Goal: Contribute content: Contribute content

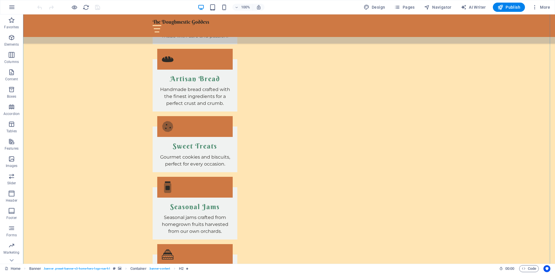
scroll to position [886, 0]
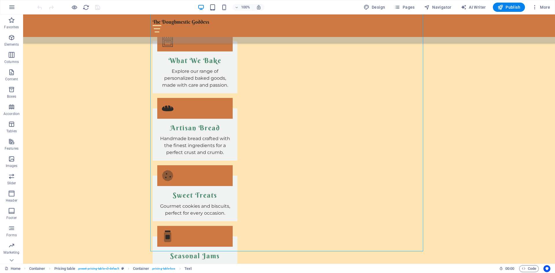
scroll to position [925, 0]
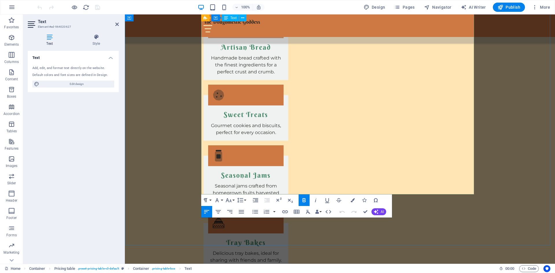
scroll to position [924, 0]
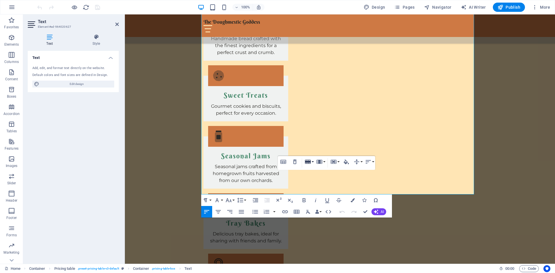
click at [312, 163] on button "Row" at bounding box center [308, 162] width 11 height 12
click at [315, 182] on link "Insert row below" at bounding box center [325, 181] width 44 height 9
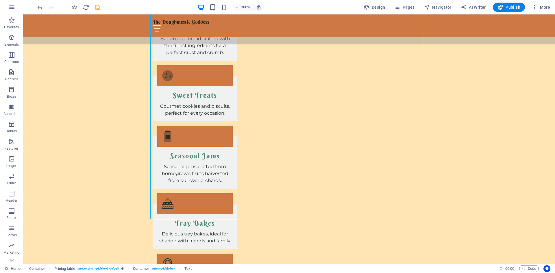
click at [100, 8] on icon "save" at bounding box center [97, 7] width 7 height 7
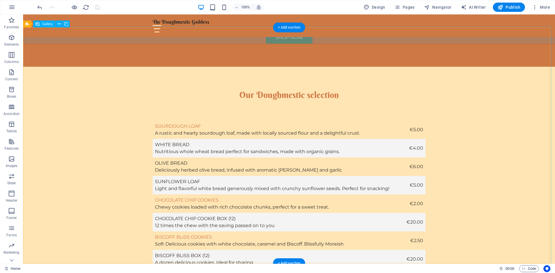
scroll to position [1309, 0]
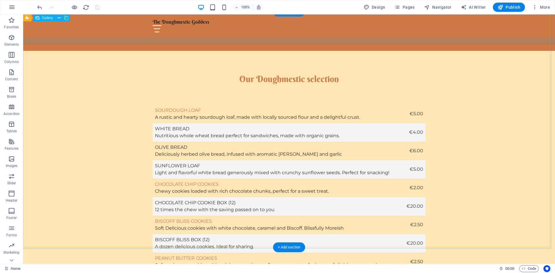
select select "4"
select select "px"
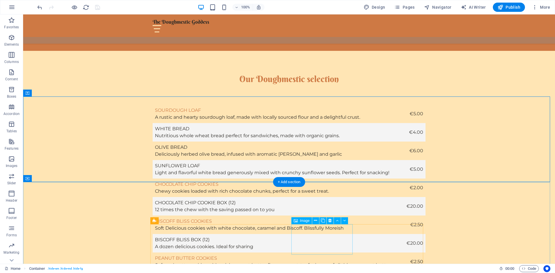
scroll to position [1496, 0]
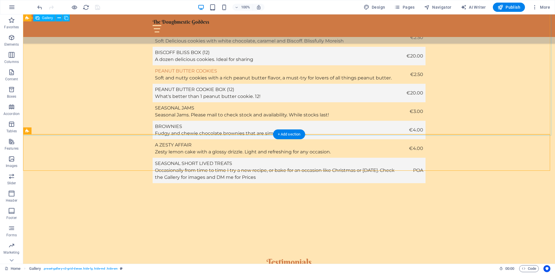
scroll to position [1381, 0]
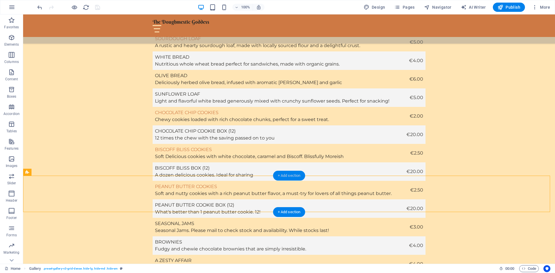
drag, startPoint x: 296, startPoint y: 176, endPoint x: 173, endPoint y: 172, distance: 122.9
click at [296, 176] on div "+ Add section" at bounding box center [289, 176] width 32 height 10
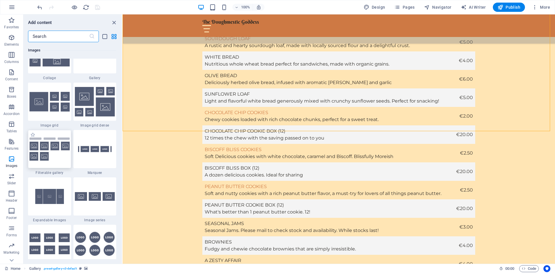
scroll to position [2996, 0]
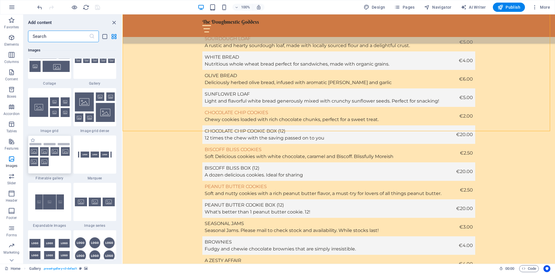
click at [56, 144] on img at bounding box center [49, 154] width 40 height 23
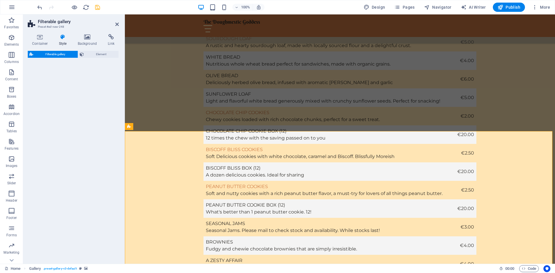
select select "rem"
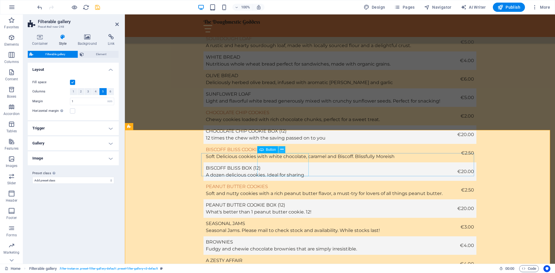
click at [283, 151] on icon at bounding box center [281, 150] width 3 height 6
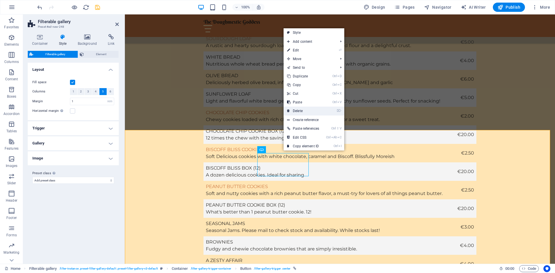
click at [299, 111] on link "⌦ Delete" at bounding box center [303, 111] width 39 height 9
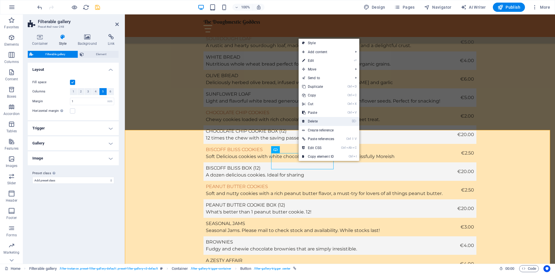
click at [314, 119] on link "⌦ Delete" at bounding box center [318, 121] width 39 height 9
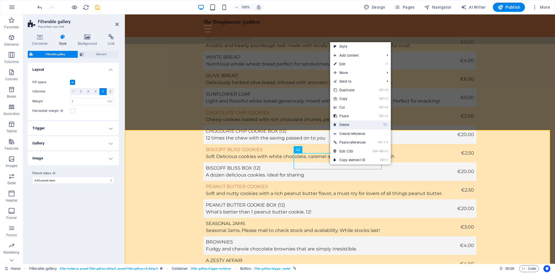
click at [356, 126] on link "⌦ Delete" at bounding box center [349, 125] width 39 height 9
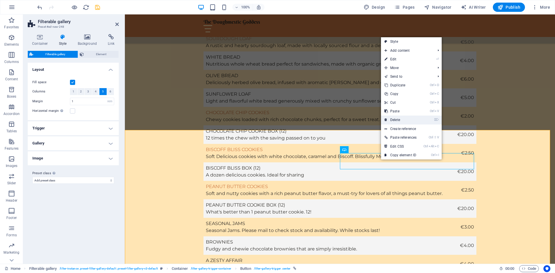
click at [408, 121] on link "⌦ Delete" at bounding box center [400, 120] width 39 height 9
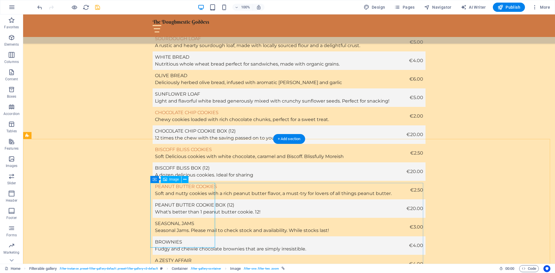
scroll to position [1419, 0]
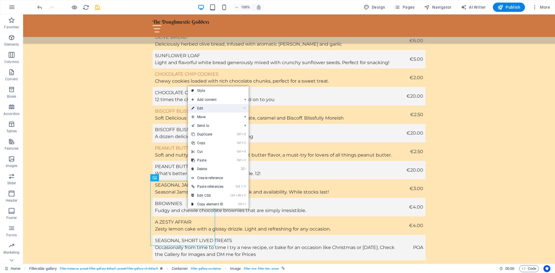
click at [200, 107] on link "⏎ Edit" at bounding box center [207, 108] width 39 height 9
select select "%"
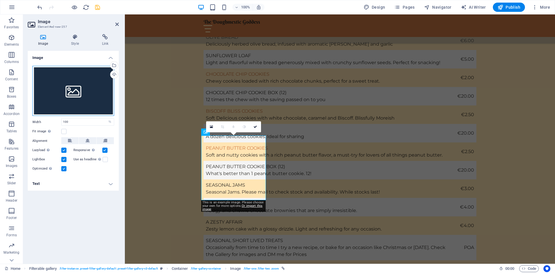
click at [92, 83] on div "Drag files here, click to choose files or select files from Files or our free s…" at bounding box center [73, 91] width 82 height 50
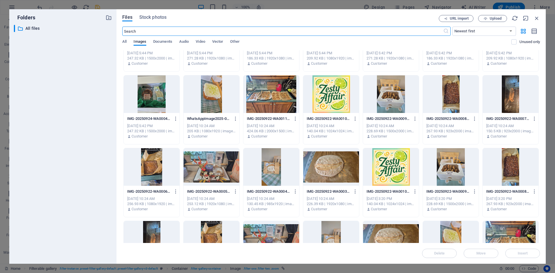
scroll to position [0, 0]
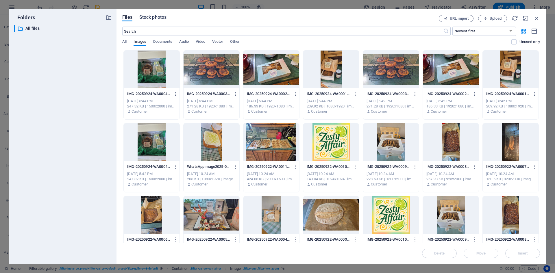
click at [149, 20] on span "Stock photos" at bounding box center [152, 17] width 27 height 7
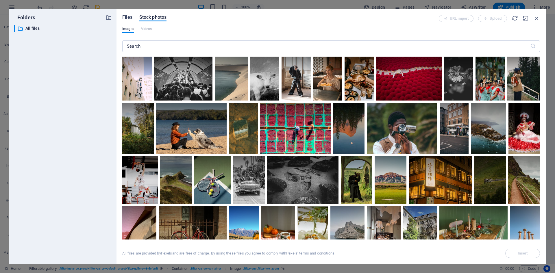
click at [126, 17] on span "Files" at bounding box center [127, 17] width 10 height 7
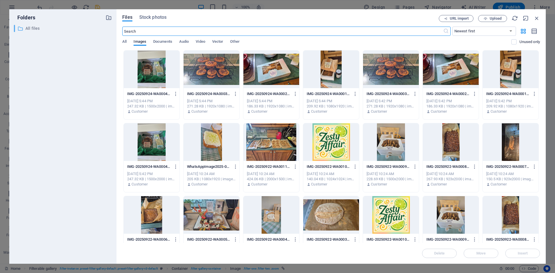
click at [36, 27] on p "All files" at bounding box center [63, 28] width 76 height 7
click at [444, 17] on span "Upload" at bounding box center [496, 18] width 12 height 3
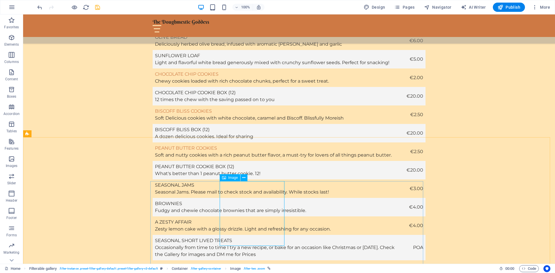
click at [231, 179] on span "Image" at bounding box center [233, 177] width 10 height 3
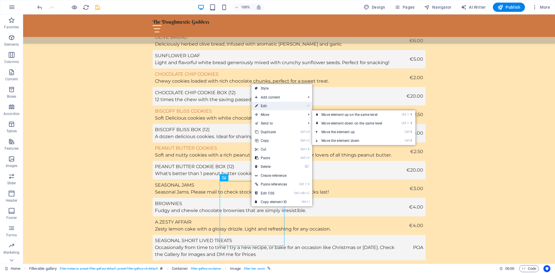
click at [287, 102] on link "⏎ Edit" at bounding box center [270, 106] width 39 height 9
select select "%"
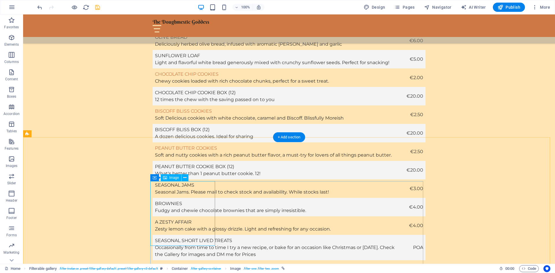
select select "%"
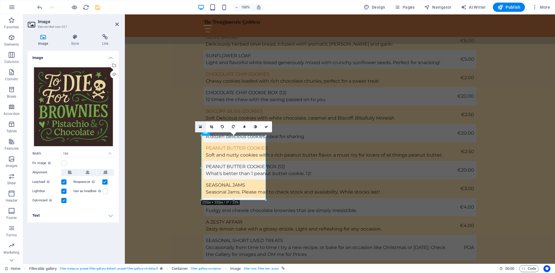
click at [201, 127] on icon at bounding box center [200, 127] width 3 height 4
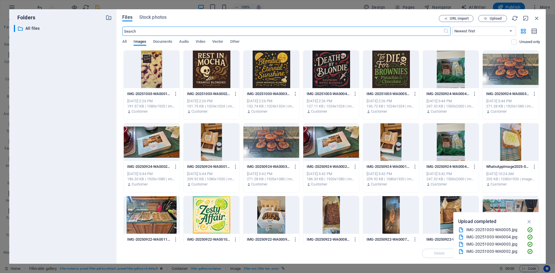
click at [152, 73] on div at bounding box center [152, 70] width 56 height 38
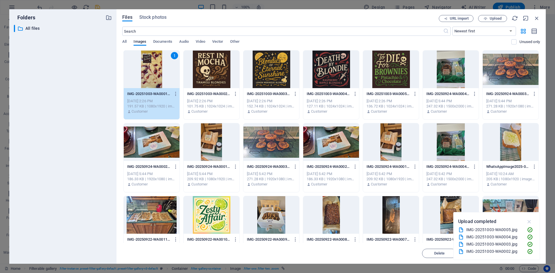
click at [444, 211] on icon "button" at bounding box center [529, 222] width 7 height 6
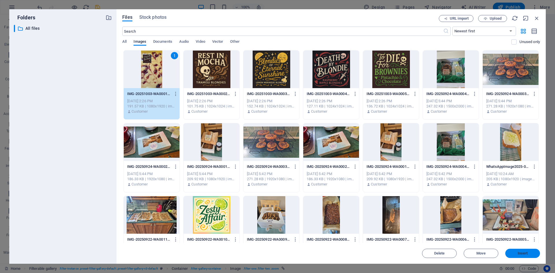
click at [444, 211] on span "Insert" at bounding box center [523, 253] width 10 height 3
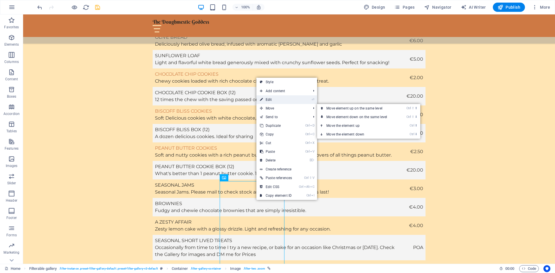
click at [283, 102] on link "⏎ Edit" at bounding box center [275, 99] width 39 height 9
select select "%"
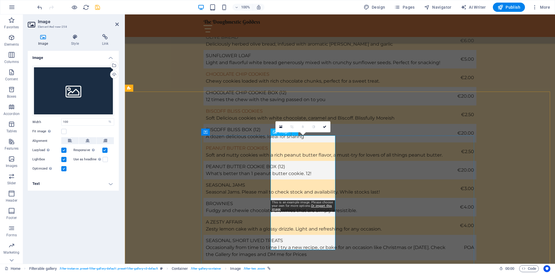
click at [84, 78] on div "Drag files here, click to choose files or select files from Files or our free s…" at bounding box center [73, 91] width 82 height 50
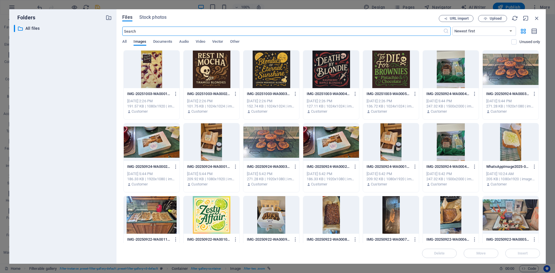
click at [212, 68] on div at bounding box center [212, 70] width 56 height 38
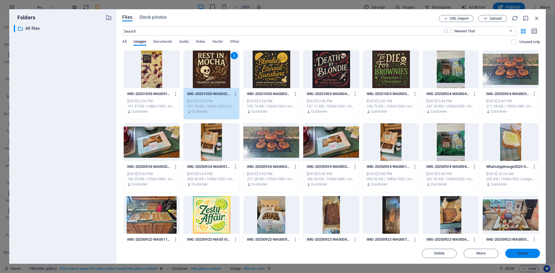
drag, startPoint x: 517, startPoint y: 254, endPoint x: 345, endPoint y: 241, distance: 173.3
click at [444, 211] on span "Insert" at bounding box center [523, 253] width 10 height 3
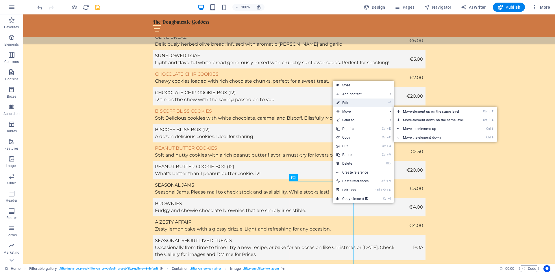
click at [350, 105] on link "⏎ Edit" at bounding box center [352, 103] width 39 height 9
select select "%"
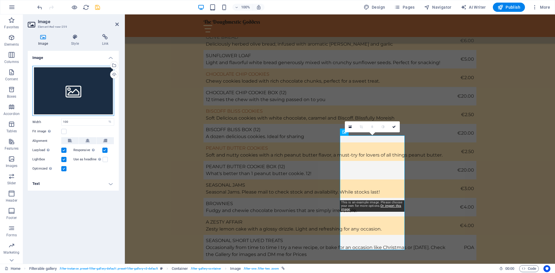
click at [69, 90] on div "Drag files here, click to choose files or select files from Files or our free s…" at bounding box center [73, 91] width 82 height 50
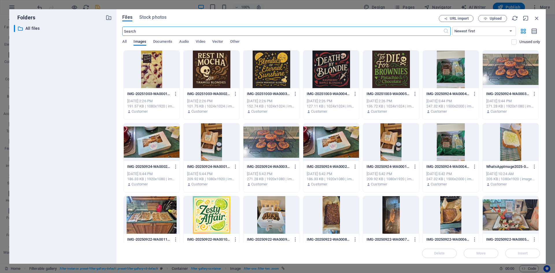
click at [274, 72] on div at bounding box center [271, 70] width 56 height 38
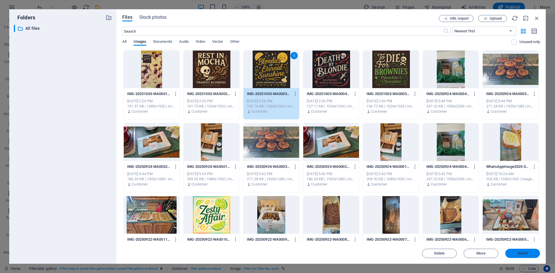
click at [444, 211] on span "Insert" at bounding box center [523, 253] width 10 height 3
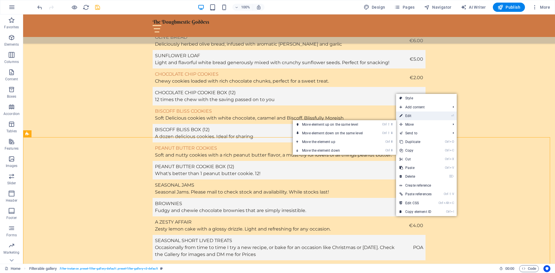
click at [419, 117] on link "⏎ Edit" at bounding box center [415, 116] width 39 height 9
select select "rem"
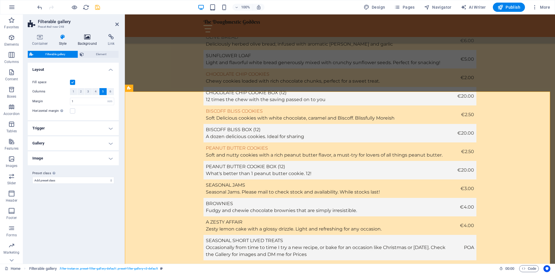
click at [90, 40] on h4 "Background" at bounding box center [88, 40] width 30 height 12
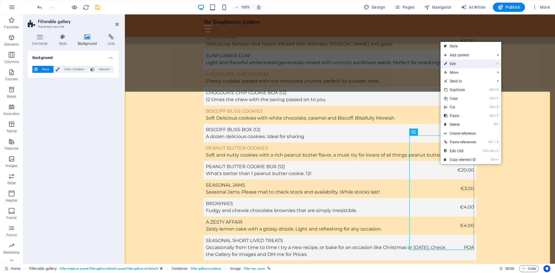
click at [444, 67] on link "⏎ Edit" at bounding box center [459, 64] width 39 height 9
select select "%"
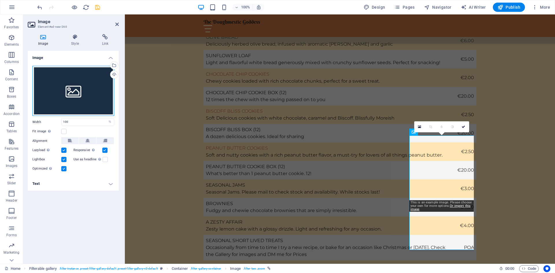
click at [92, 108] on div "Drag files here, click to choose files or select files from Files or our free s…" at bounding box center [73, 91] width 82 height 50
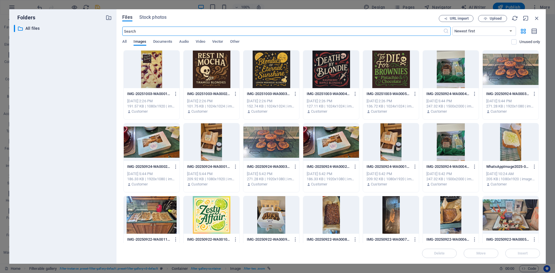
click at [337, 74] on div at bounding box center [331, 70] width 56 height 38
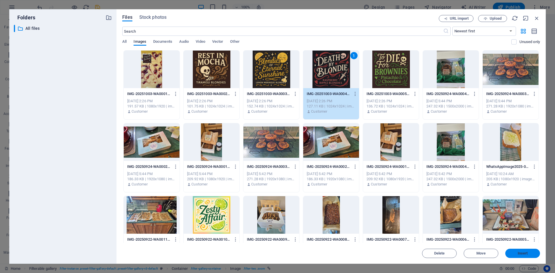
click at [444, 211] on span "Insert" at bounding box center [523, 253] width 10 height 3
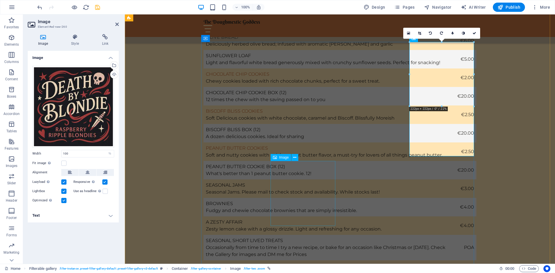
scroll to position [1516, 0]
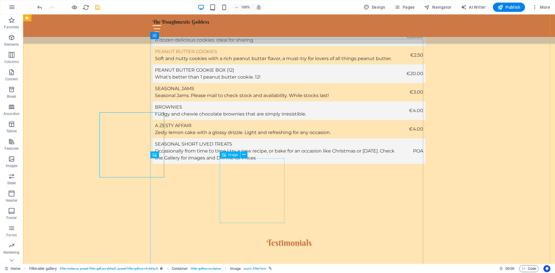
scroll to position [1561, 0]
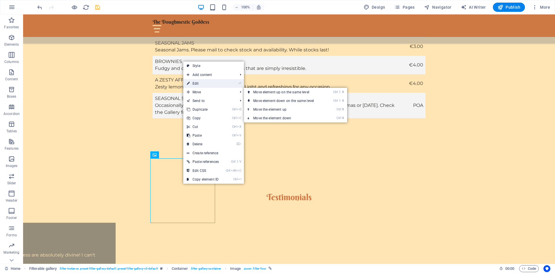
click at [217, 84] on link "⏎ Edit" at bounding box center [202, 83] width 39 height 9
select select "%"
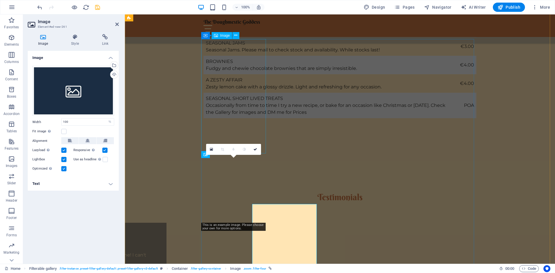
scroll to position [1516, 0]
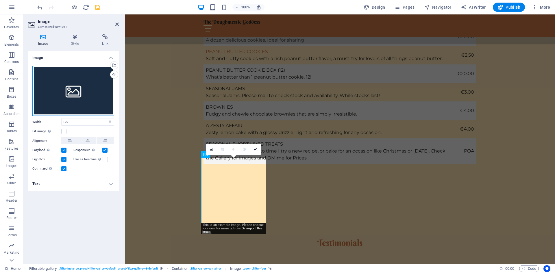
click at [76, 102] on div "Drag files here, click to choose files or select files from Files or our free s…" at bounding box center [73, 91] width 82 height 50
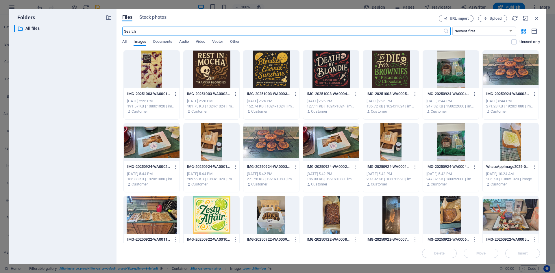
scroll to position [1452, 0]
click at [397, 73] on div at bounding box center [391, 70] width 56 height 38
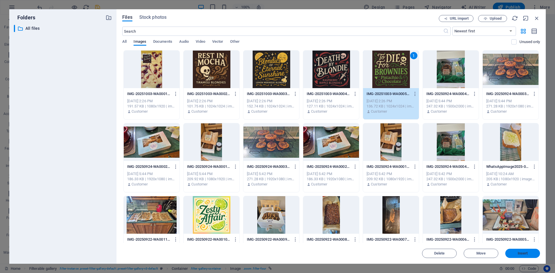
click at [444, 211] on button "Insert" at bounding box center [522, 253] width 35 height 9
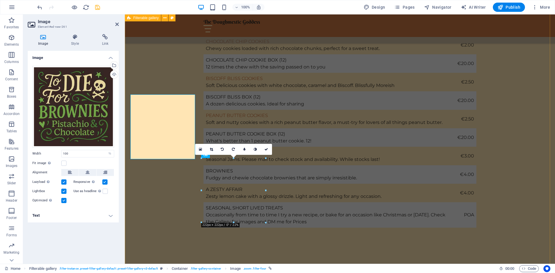
scroll to position [1516, 0]
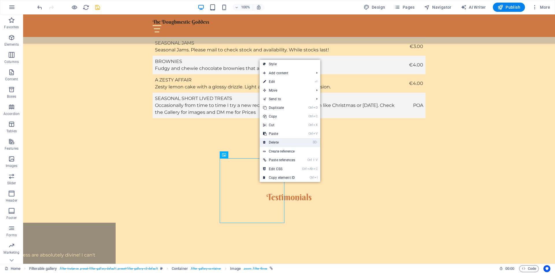
click at [278, 140] on link "⌦ Delete" at bounding box center [279, 142] width 39 height 9
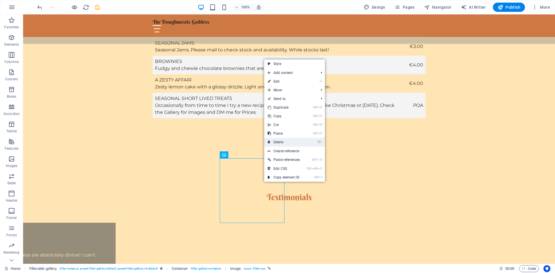
click at [286, 139] on link "⌦ Delete" at bounding box center [283, 142] width 39 height 9
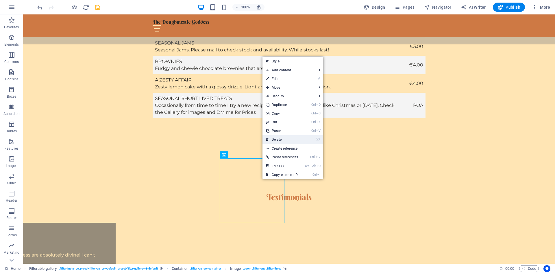
drag, startPoint x: 285, startPoint y: 140, endPoint x: 262, endPoint y: 129, distance: 26.0
click at [285, 140] on link "⌦ Delete" at bounding box center [281, 139] width 39 height 9
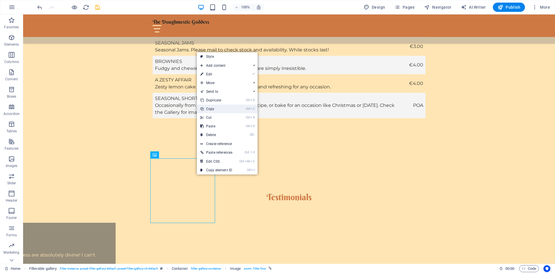
click at [219, 109] on link "Ctrl C Copy" at bounding box center [216, 109] width 39 height 9
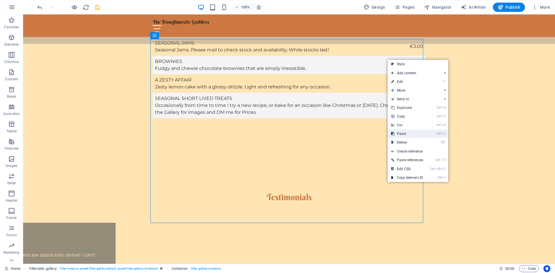
click at [412, 136] on link "Ctrl V Paste" at bounding box center [407, 133] width 39 height 9
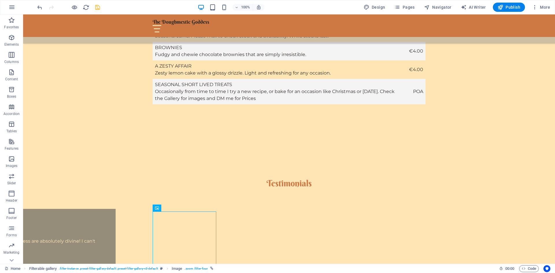
drag, startPoint x: 199, startPoint y: 242, endPoint x: 351, endPoint y: 238, distance: 152.1
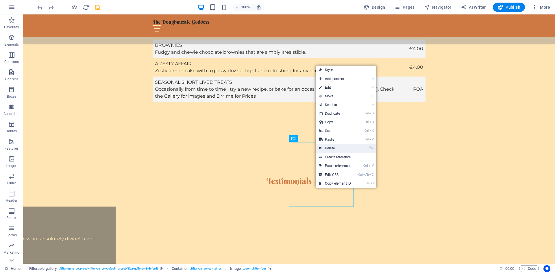
click at [335, 144] on link "⌦ Delete" at bounding box center [335, 148] width 39 height 9
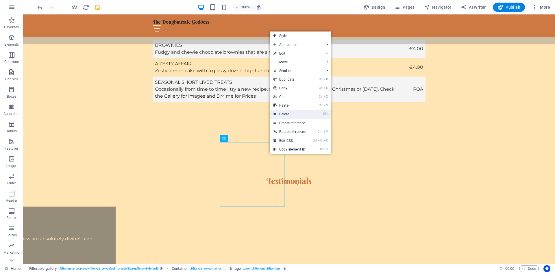
click at [292, 114] on link "⌦ Delete" at bounding box center [289, 114] width 39 height 9
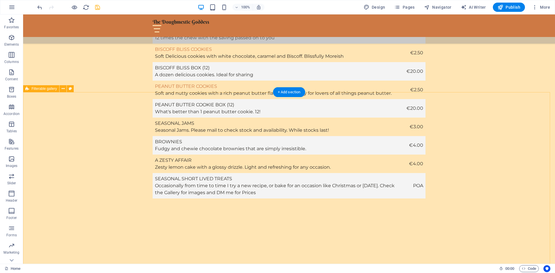
scroll to position [1462, 0]
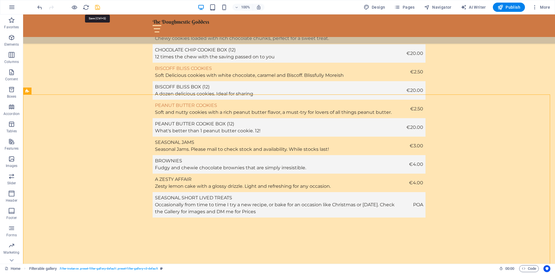
click at [99, 8] on icon "save" at bounding box center [97, 7] width 7 height 7
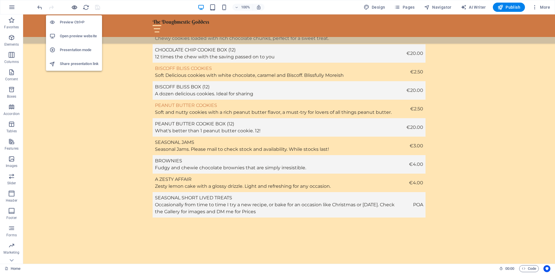
click at [75, 8] on icon "button" at bounding box center [74, 7] width 7 height 7
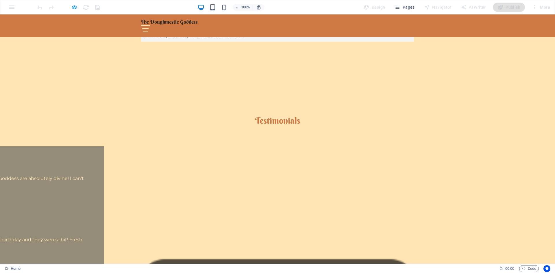
scroll to position [1667, 0]
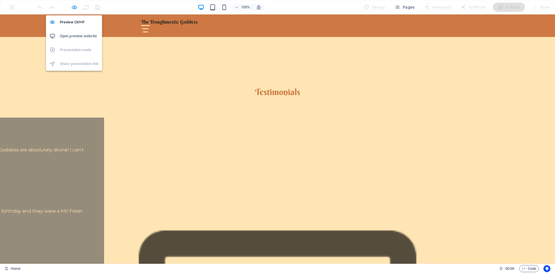
click at [75, 8] on icon "button" at bounding box center [74, 7] width 7 height 7
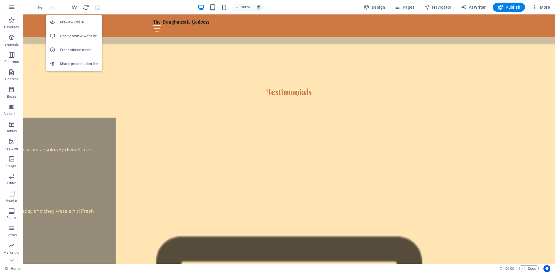
scroll to position [1656, 0]
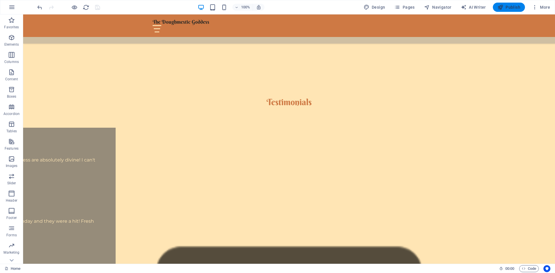
click at [444, 9] on span "Publish" at bounding box center [508, 7] width 23 height 6
